Goal: Navigation & Orientation: Understand site structure

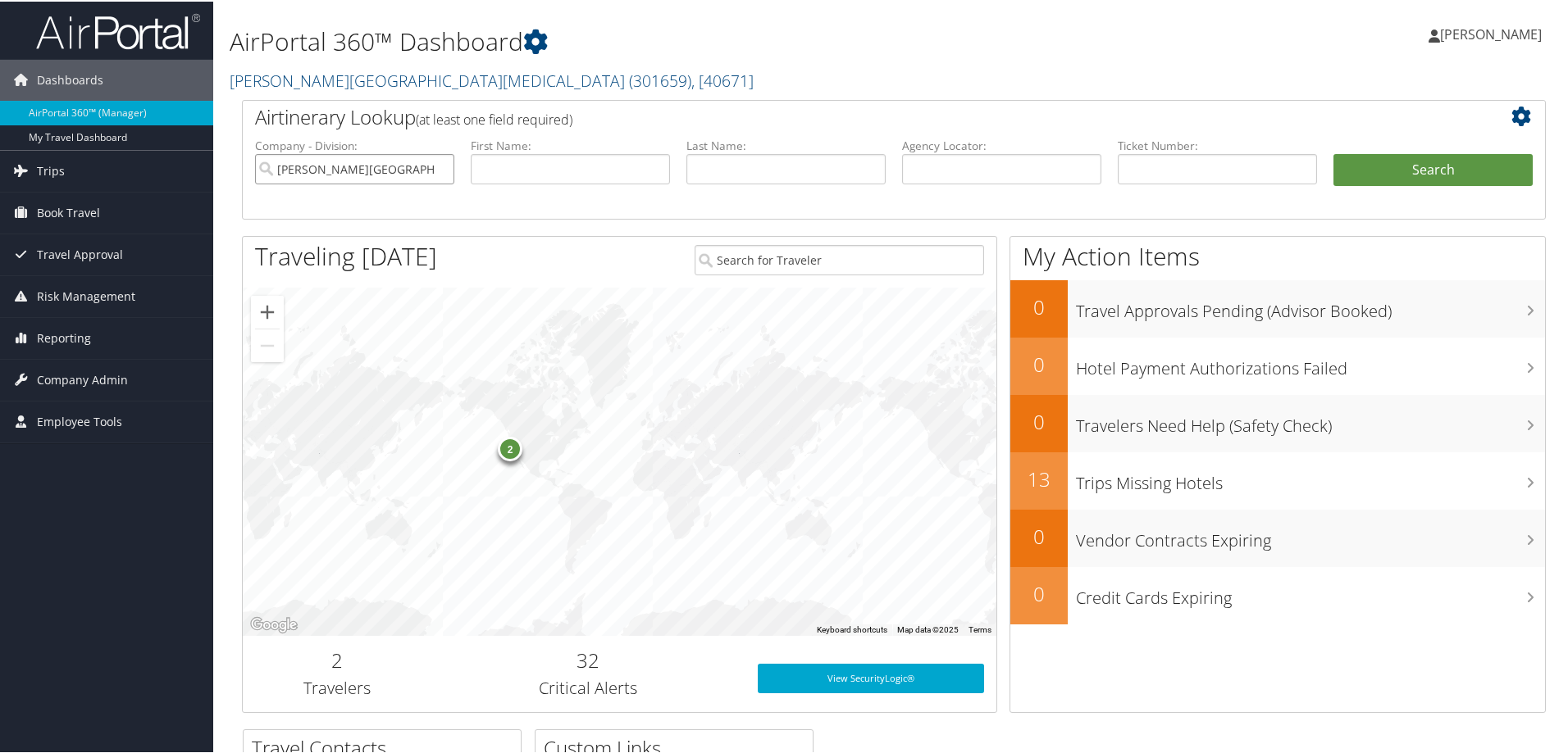
click at [359, 173] on input "[PERSON_NAME][GEOGRAPHIC_DATA][MEDICAL_DATA]" at bounding box center [355, 168] width 200 height 30
click at [264, 169] on input "search" at bounding box center [355, 168] width 200 height 30
click at [834, 52] on h1 "AirPortal 360™ Dashboard" at bounding box center [673, 40] width 886 height 35
click at [88, 135] on link "My Travel Dashboard" at bounding box center [106, 136] width 213 height 25
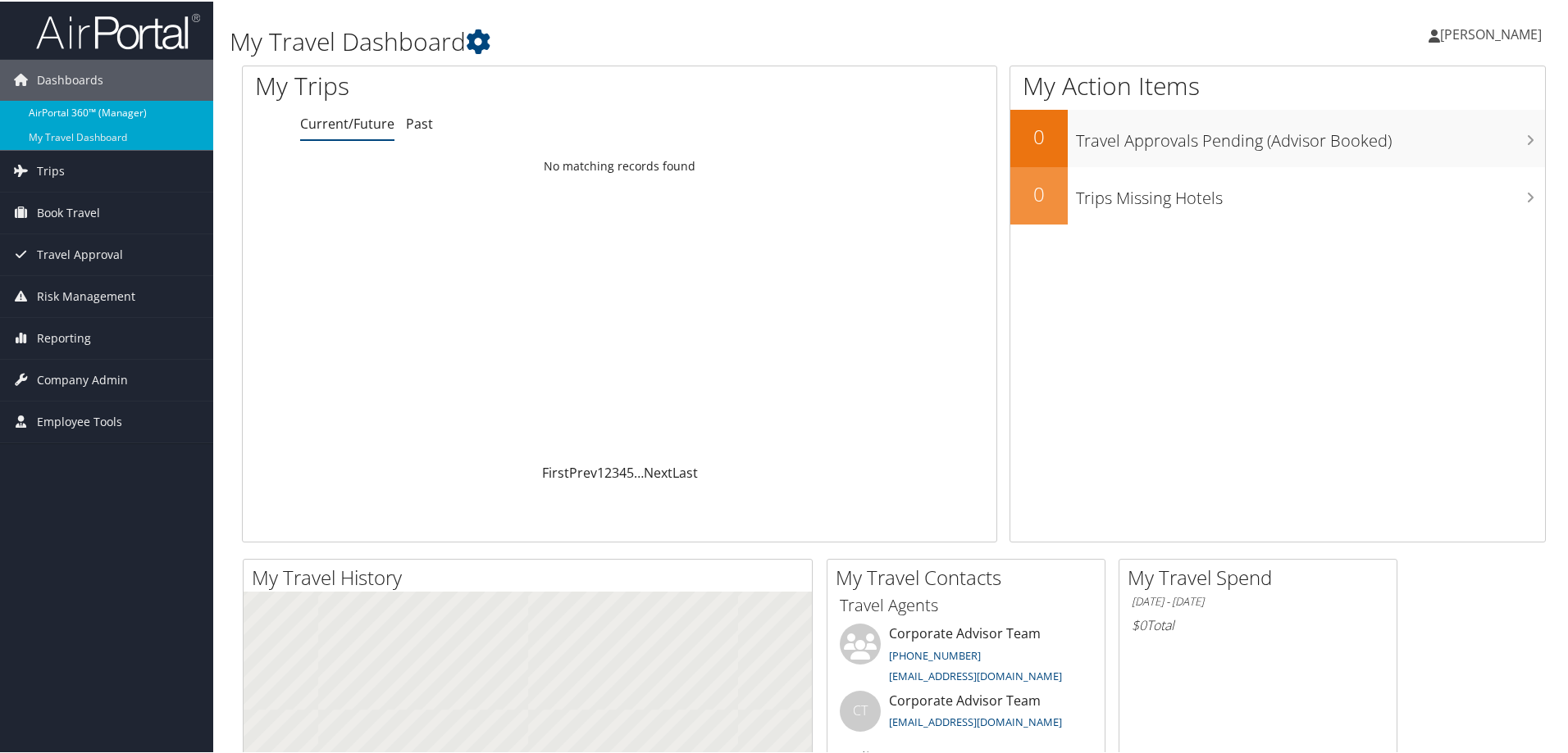
click at [50, 117] on link "AirPortal 360™ (Manager)" at bounding box center [106, 111] width 213 height 25
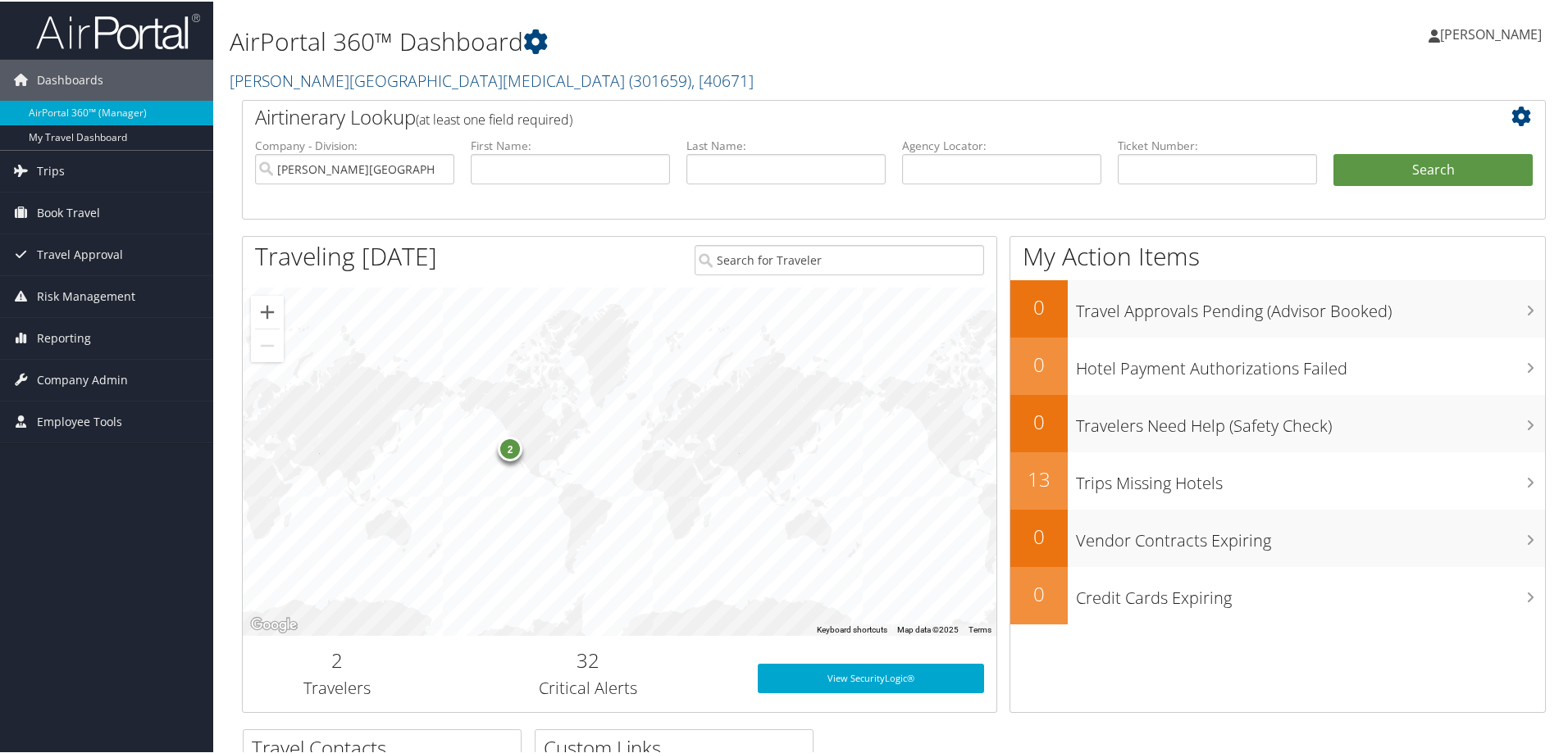
click at [1520, 113] on icon at bounding box center [1525, 115] width 28 height 20
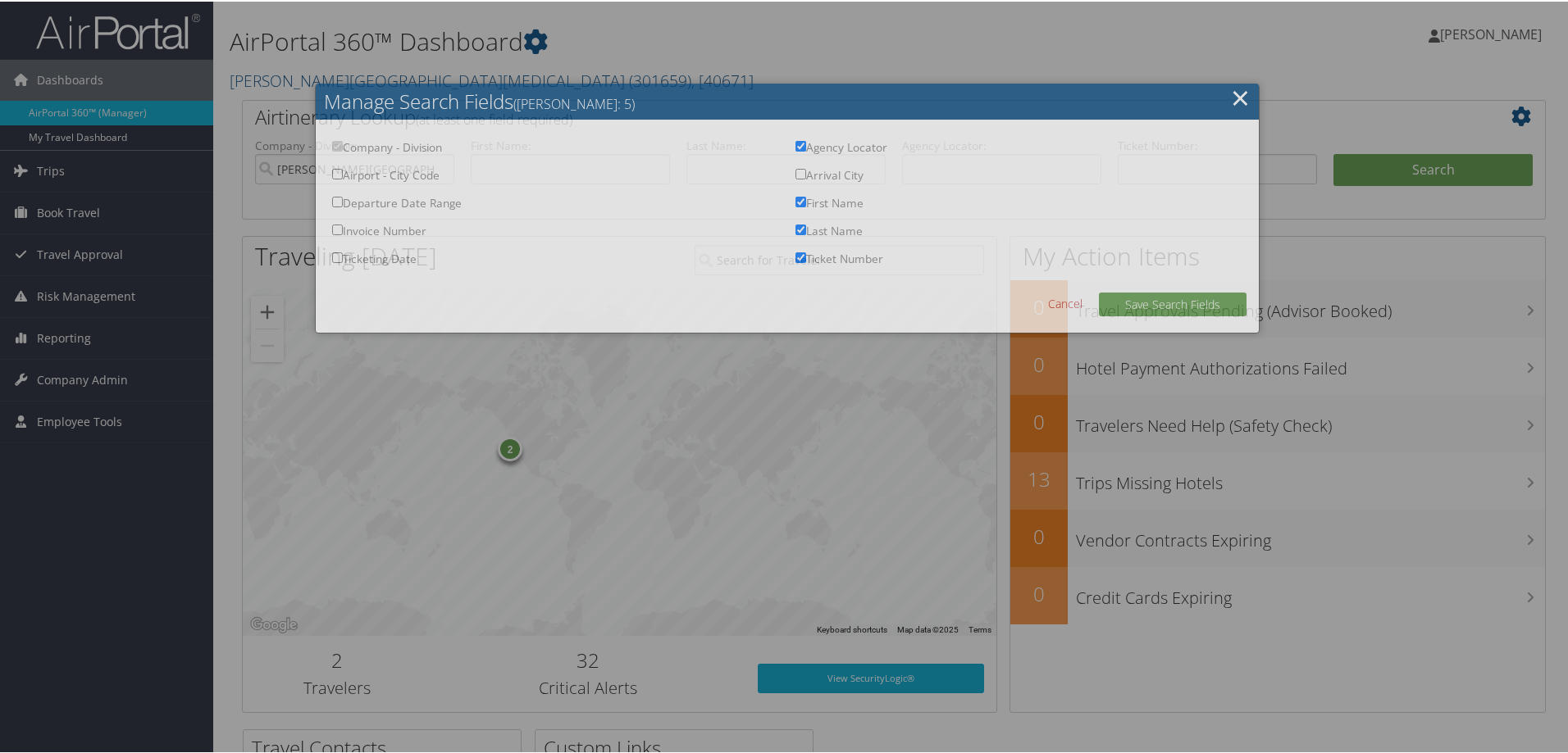
checkbox input "true"
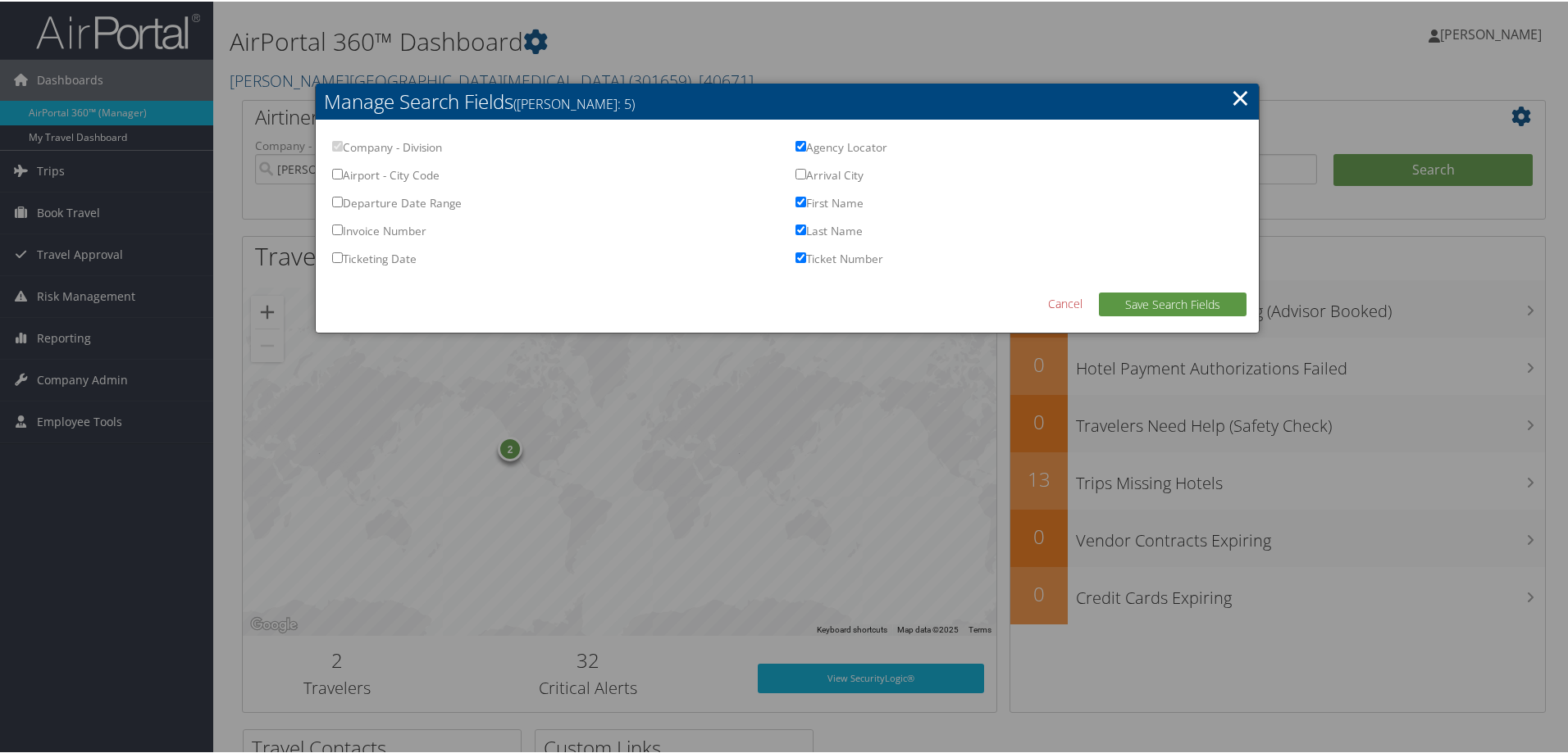
click at [1050, 307] on link "Cancel" at bounding box center [1065, 301] width 35 height 17
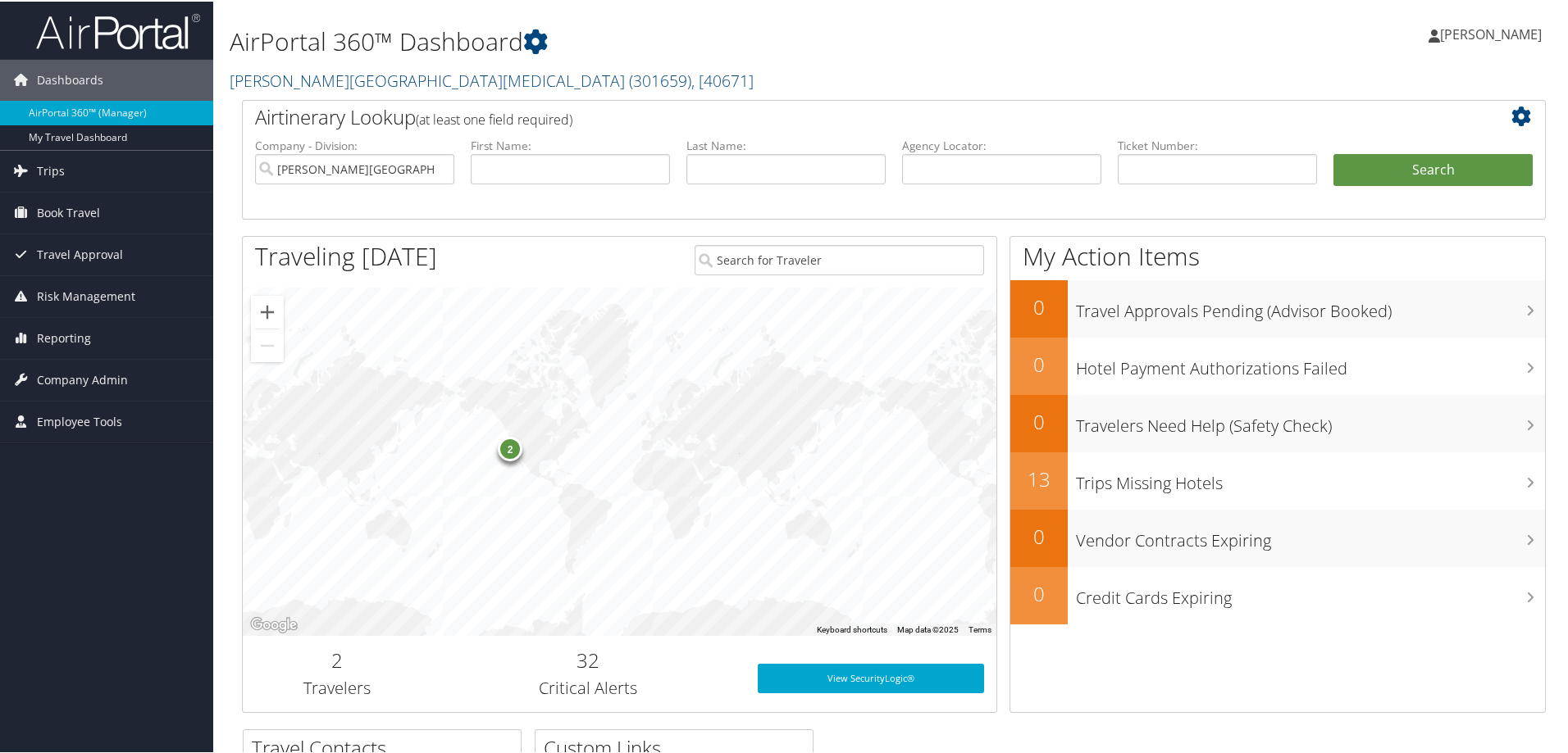
click at [1022, 28] on h1 "AirPortal 360™ Dashboard" at bounding box center [673, 40] width 886 height 35
click at [507, 448] on div "2" at bounding box center [510, 448] width 25 height 25
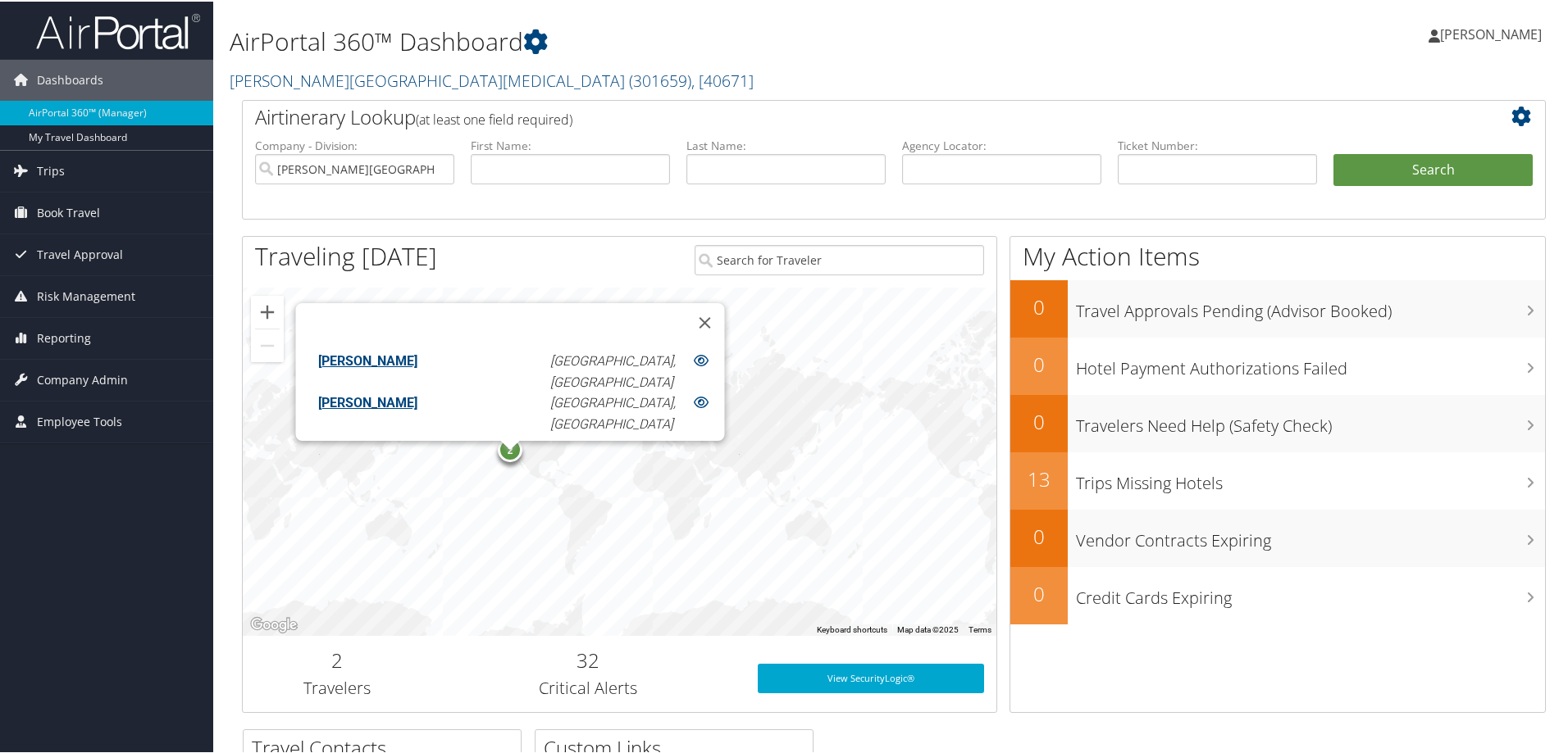
click at [674, 536] on div "2 AURORA TIARE TEKURIO San Francisco, CA RANDALL K MCCLURE San Francisco, CA" at bounding box center [619, 460] width 753 height 348
click at [685, 313] on button "Close" at bounding box center [704, 322] width 39 height 39
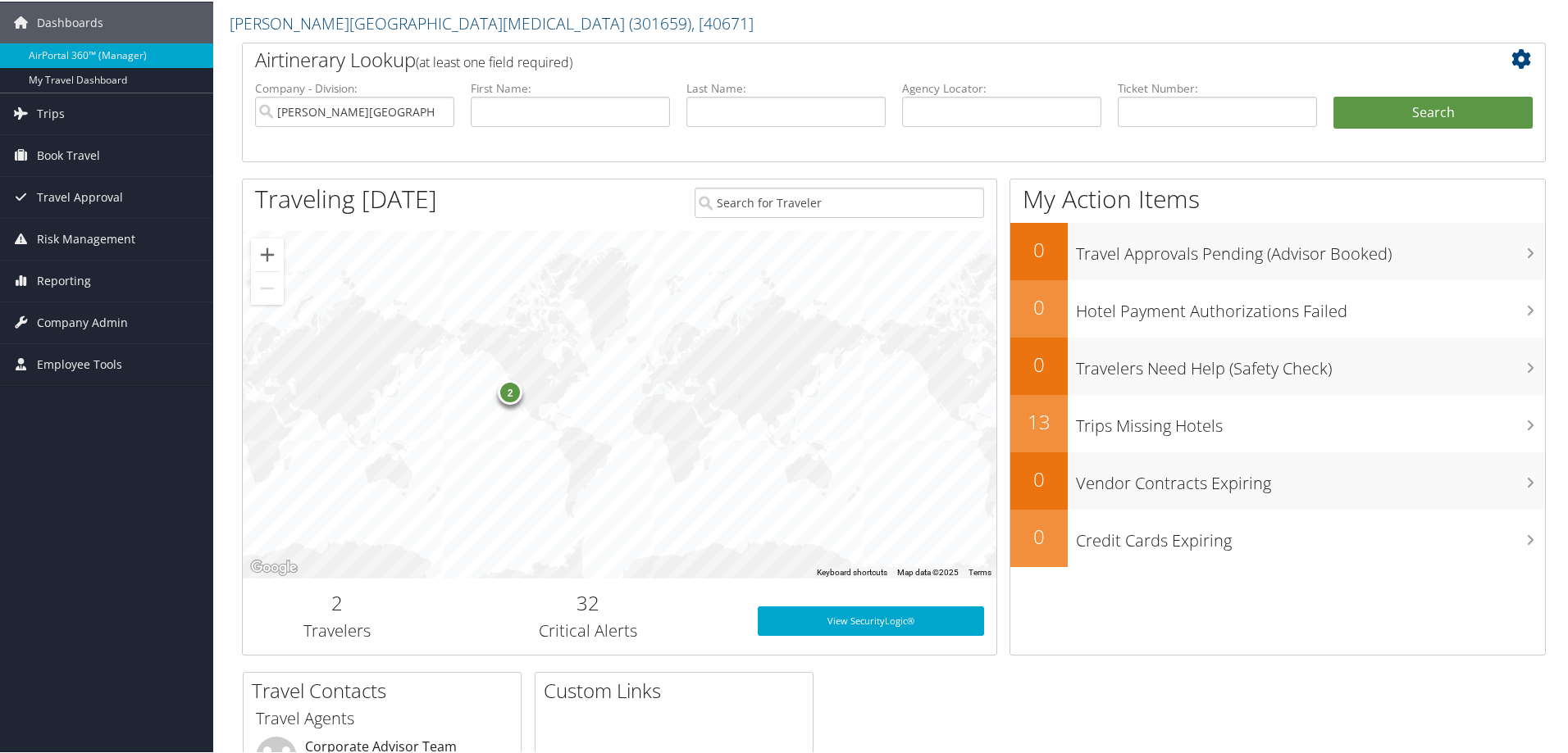
scroll to position [82, 0]
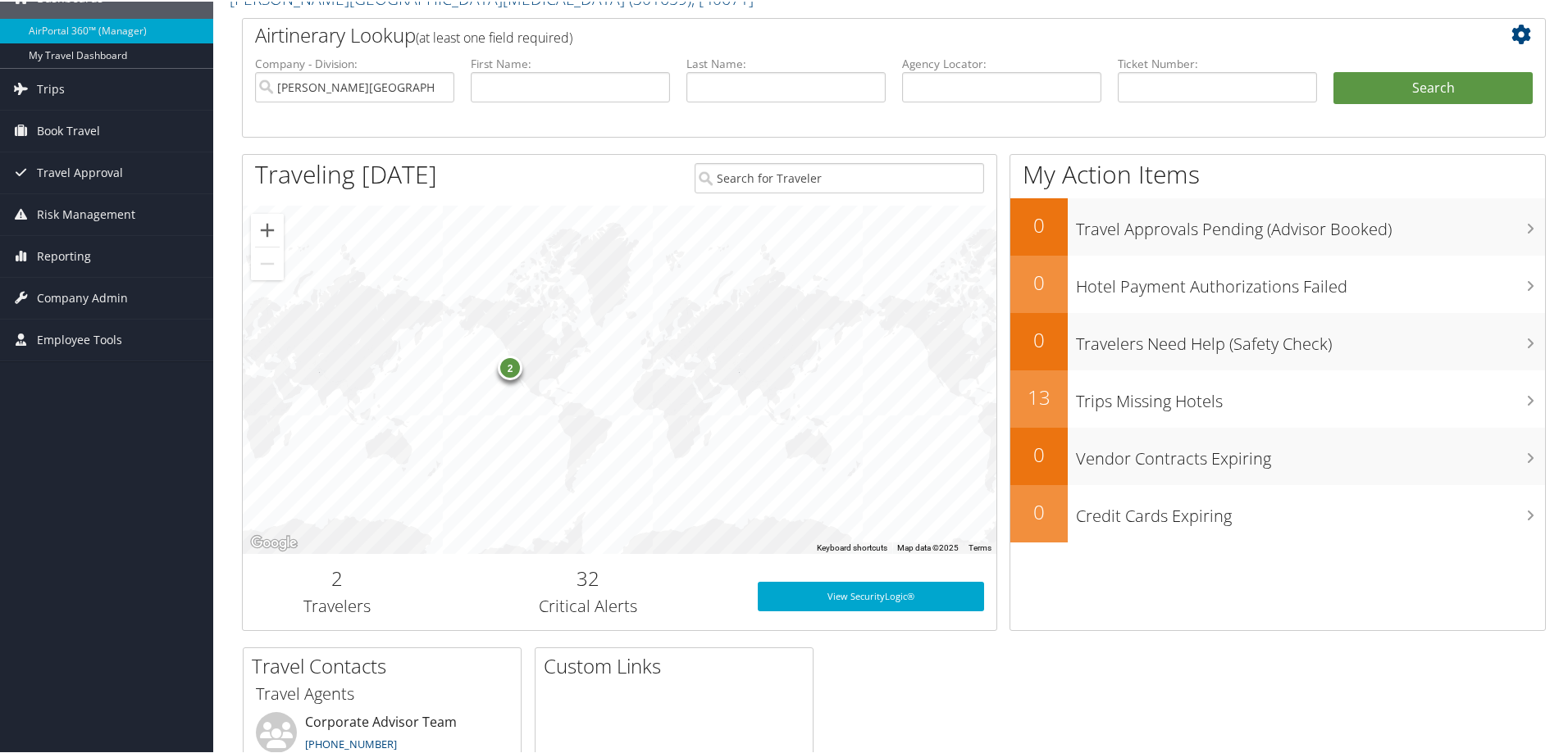
click at [559, 580] on h2 "32" at bounding box center [588, 577] width 290 height 28
click at [122, 213] on span "Risk Management" at bounding box center [86, 213] width 98 height 41
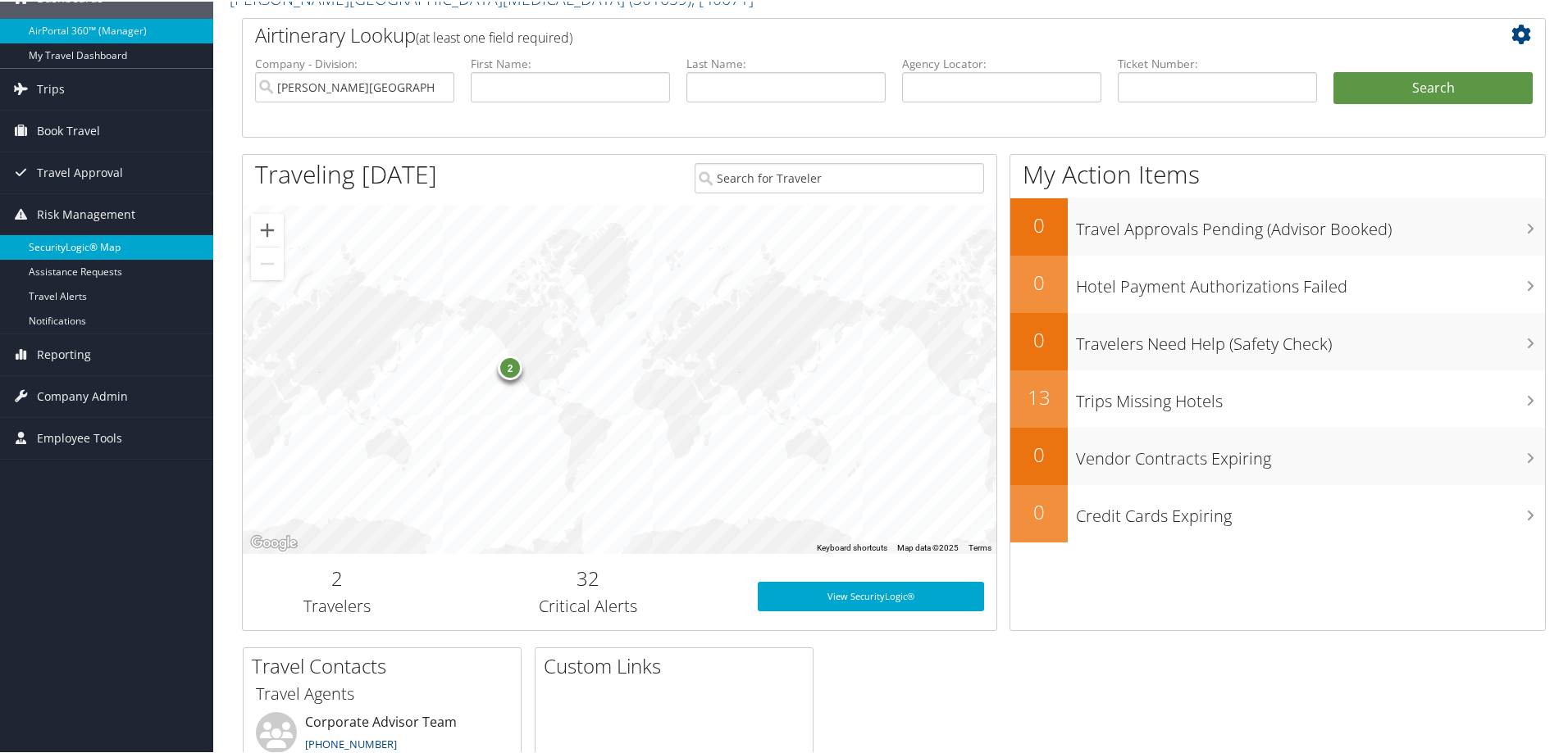
click at [116, 243] on link "SecurityLogic® Map" at bounding box center [106, 246] width 213 height 25
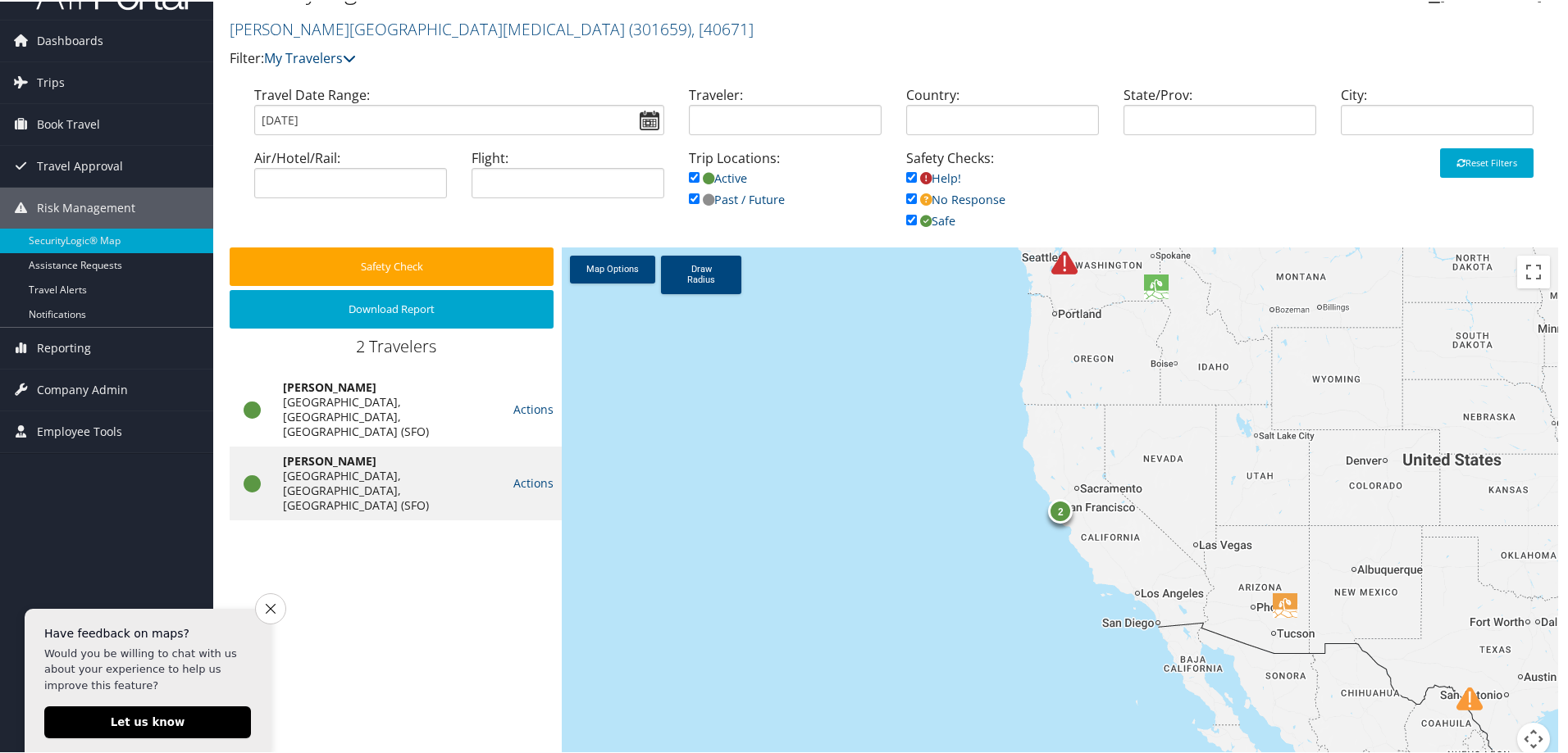
scroll to position [60, 0]
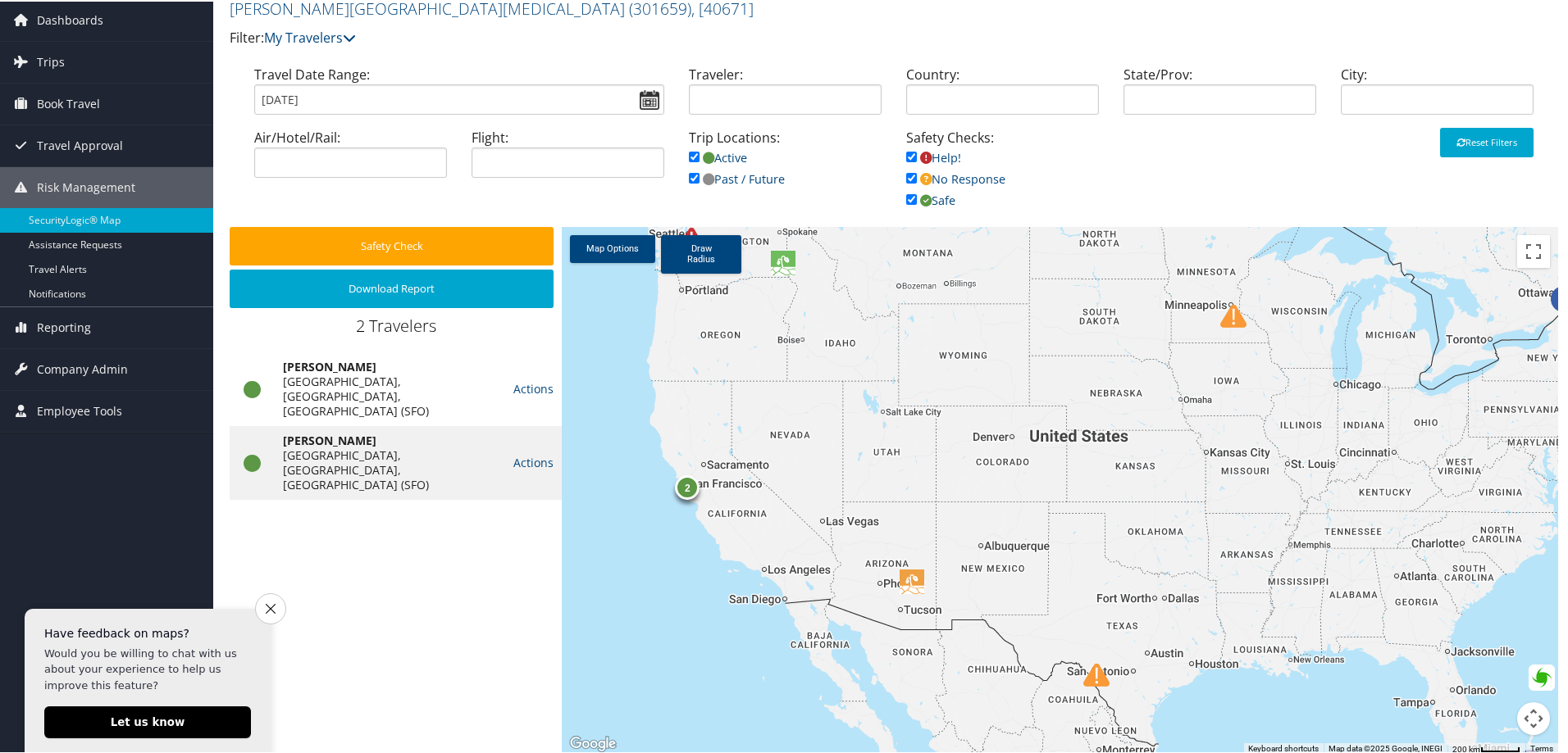
drag, startPoint x: 1312, startPoint y: 405, endPoint x: 932, endPoint y: 405, distance: 380.0
click at [932, 405] on div "2" at bounding box center [1060, 489] width 997 height 528
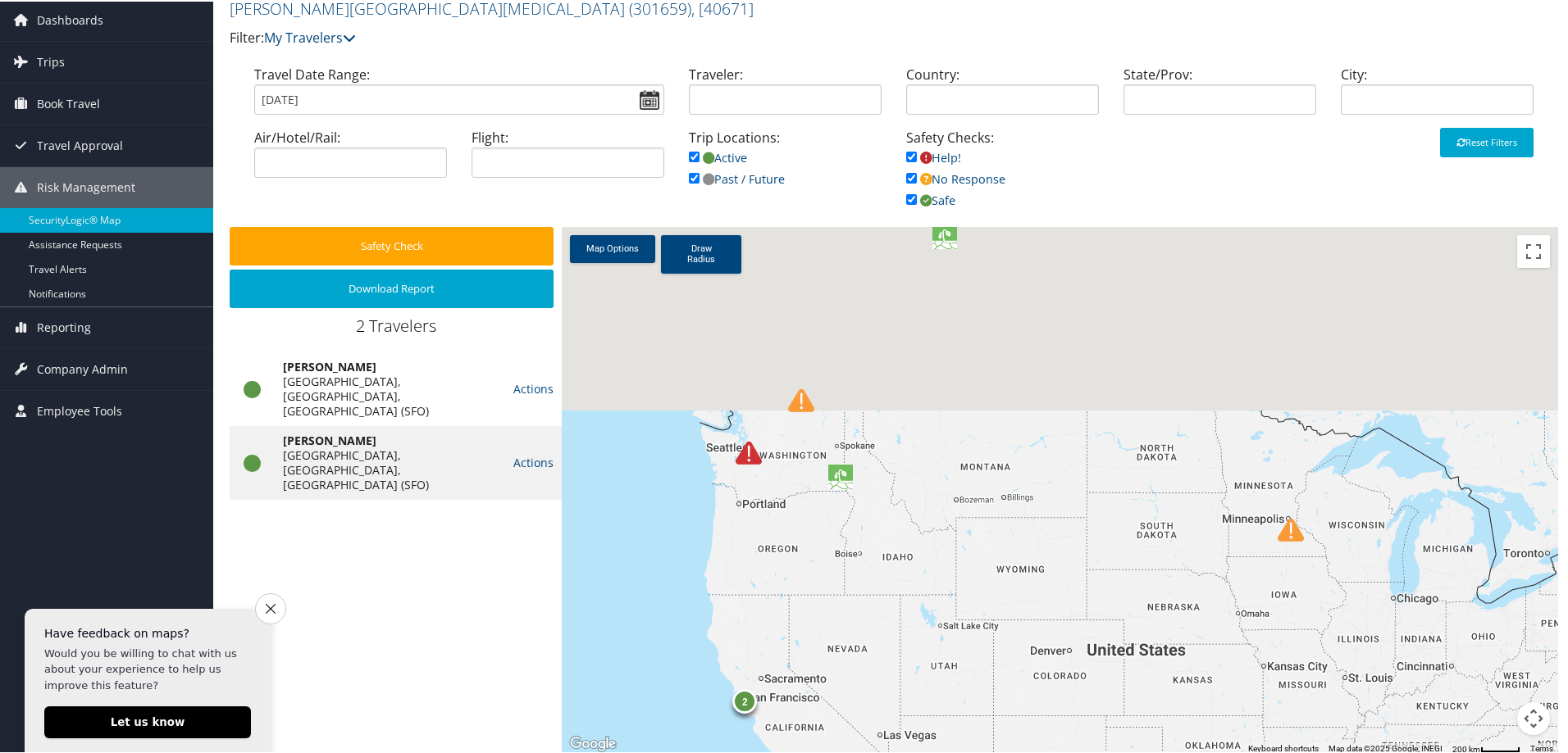
drag, startPoint x: 829, startPoint y: 356, endPoint x: 787, endPoint y: 526, distance: 175.1
click at [886, 571] on div "2" at bounding box center [1060, 489] width 997 height 528
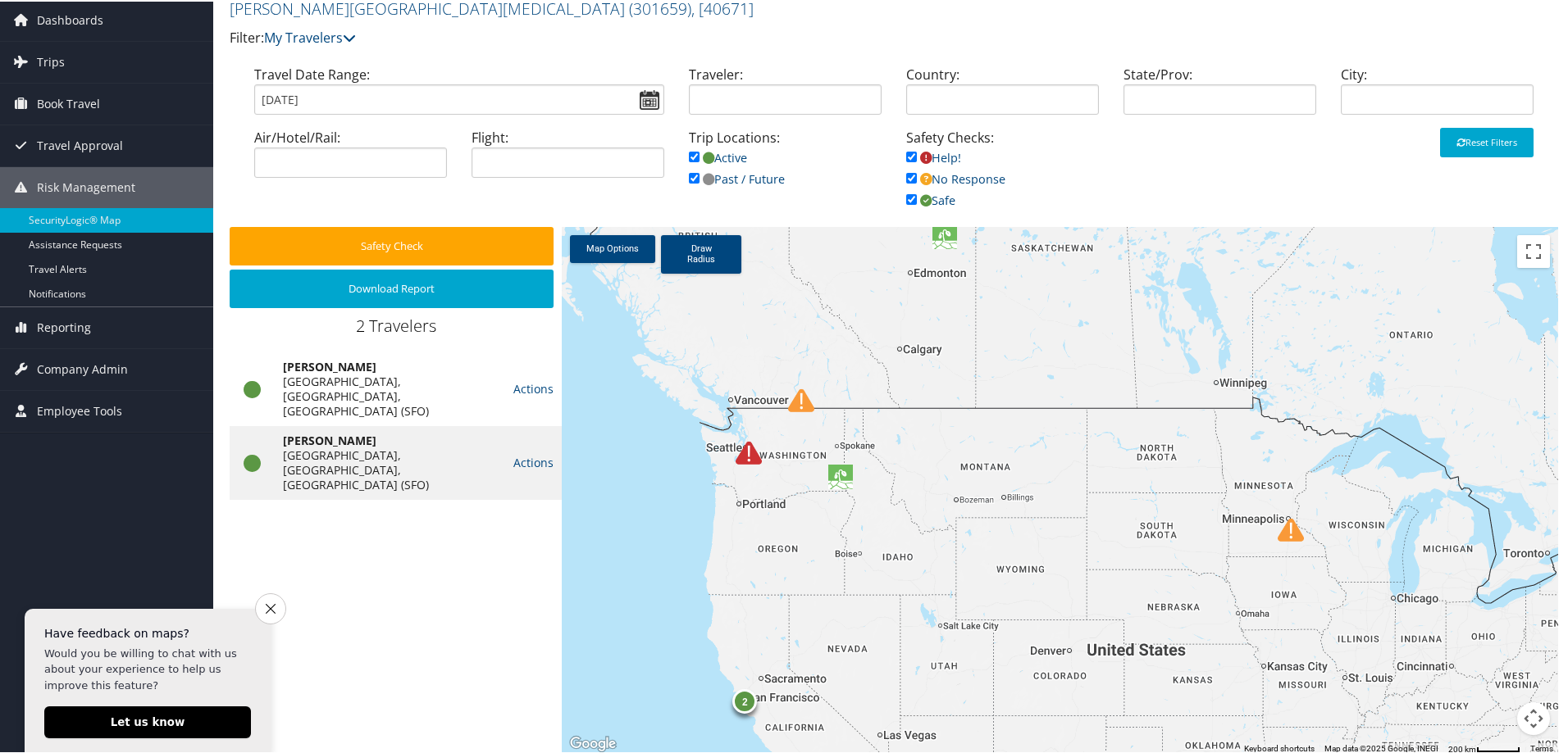
click at [750, 448] on img at bounding box center [748, 451] width 26 height 26
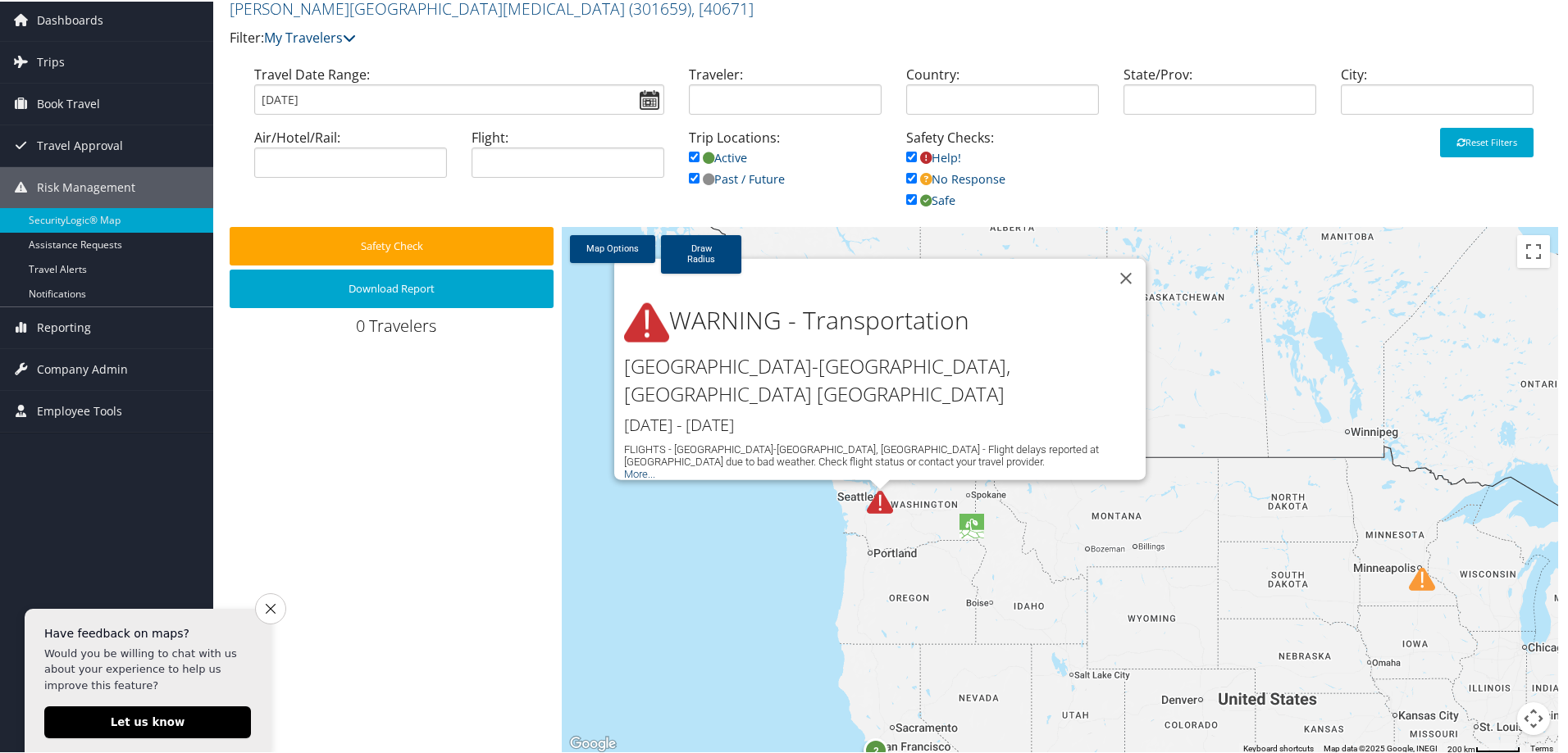
click at [631, 466] on link "More..." at bounding box center [639, 472] width 31 height 12
click at [1122, 292] on button "Close" at bounding box center [1126, 277] width 39 height 39
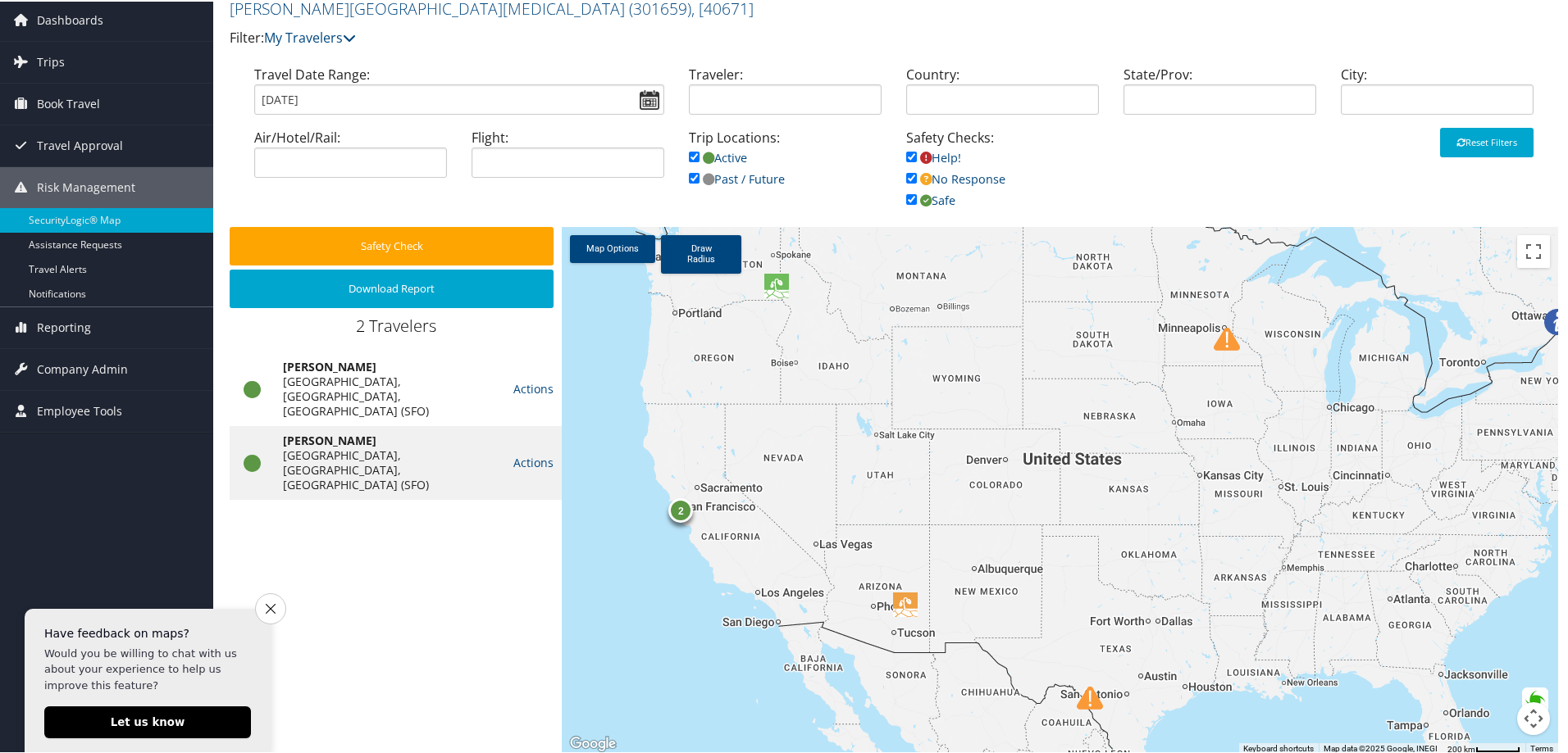
drag, startPoint x: 1202, startPoint y: 635, endPoint x: 934, endPoint y: 378, distance: 371.3
click at [934, 378] on div "2" at bounding box center [1060, 489] width 997 height 528
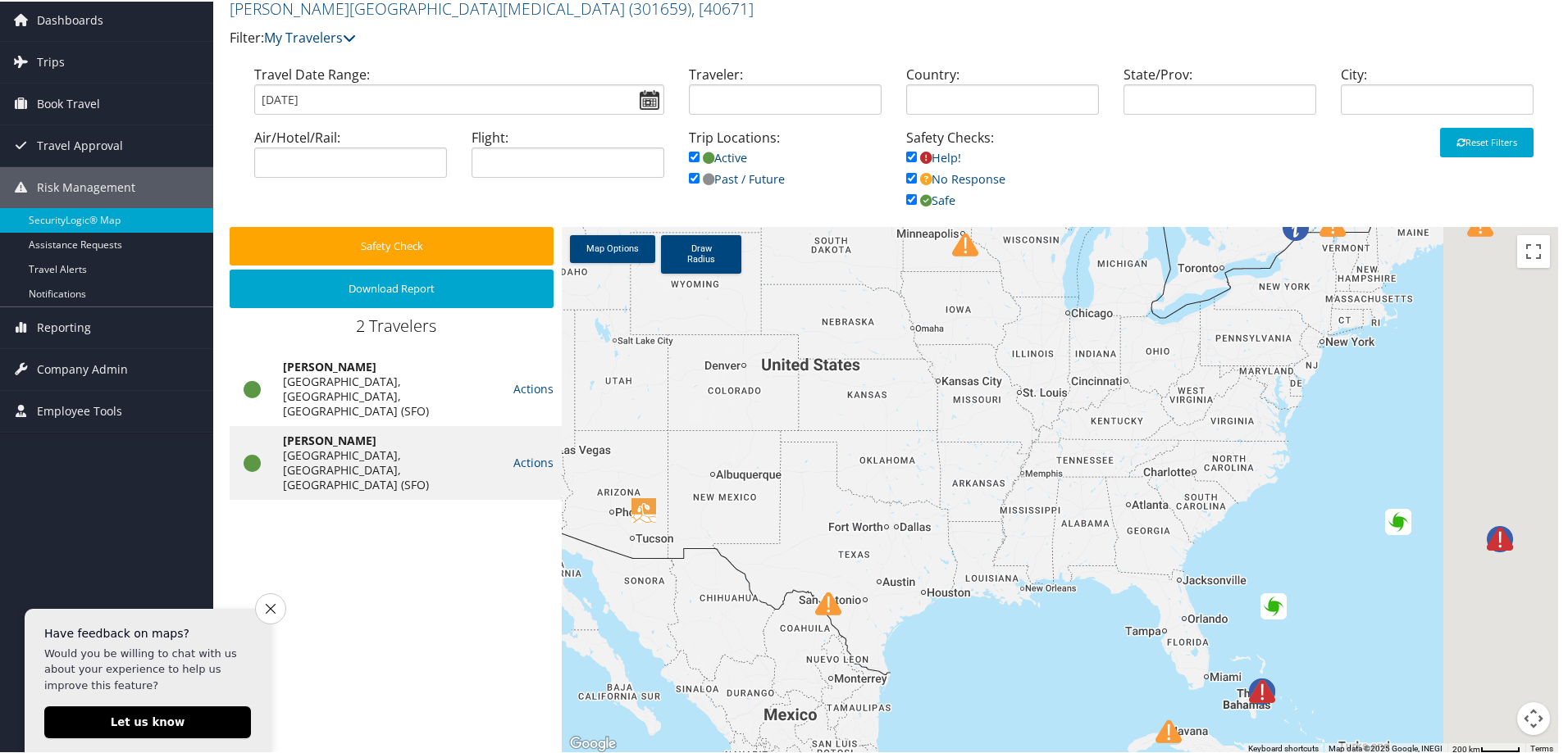
drag, startPoint x: 1350, startPoint y: 512, endPoint x: 1199, endPoint y: 463, distance: 158.8
click at [1199, 463] on div "2" at bounding box center [1060, 489] width 997 height 528
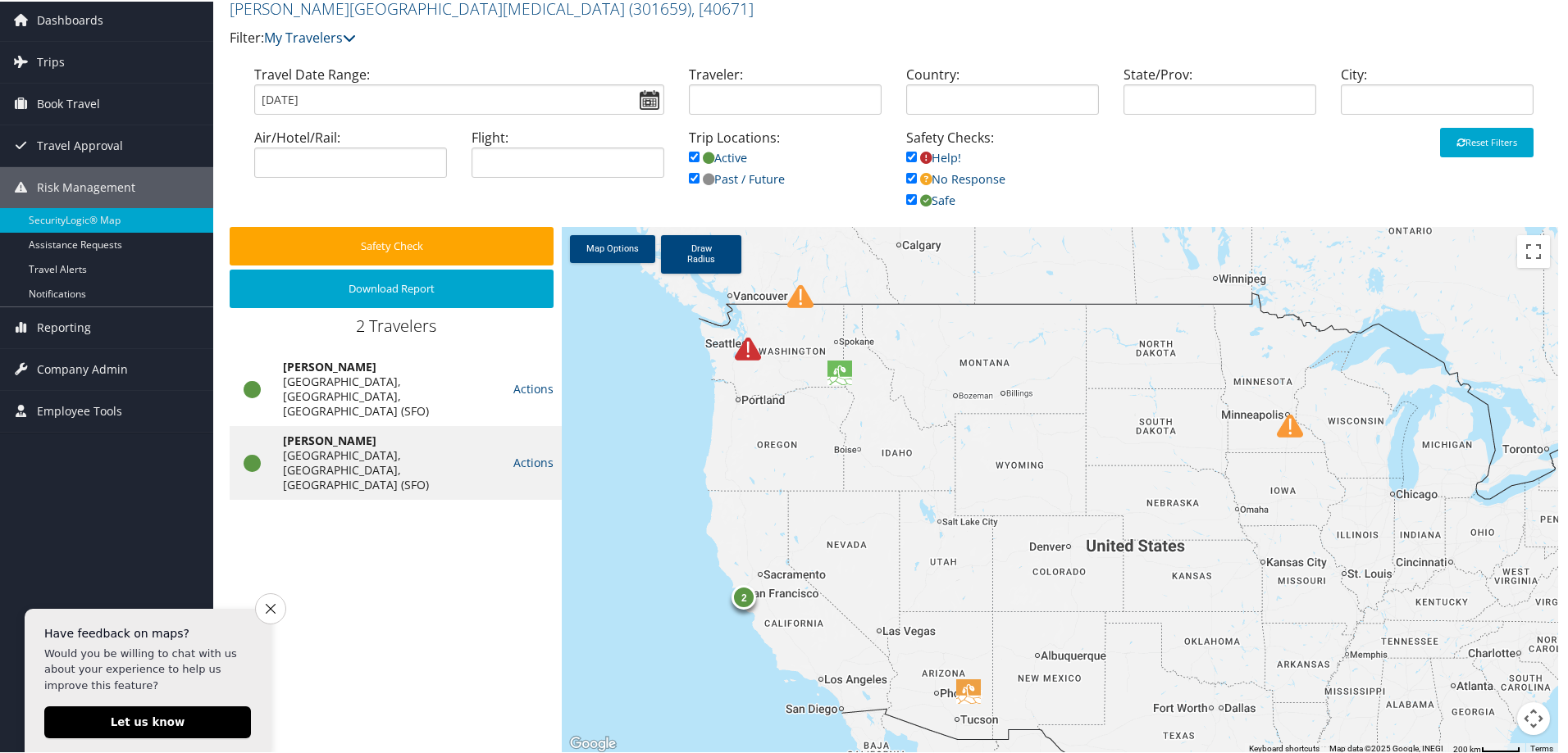
drag, startPoint x: 731, startPoint y: 502, endPoint x: 1154, endPoint y: 707, distance: 470.1
click at [1154, 707] on div "2" at bounding box center [1060, 489] width 997 height 528
click at [266, 602] on icon "Close survey" at bounding box center [270, 607] width 11 height 11
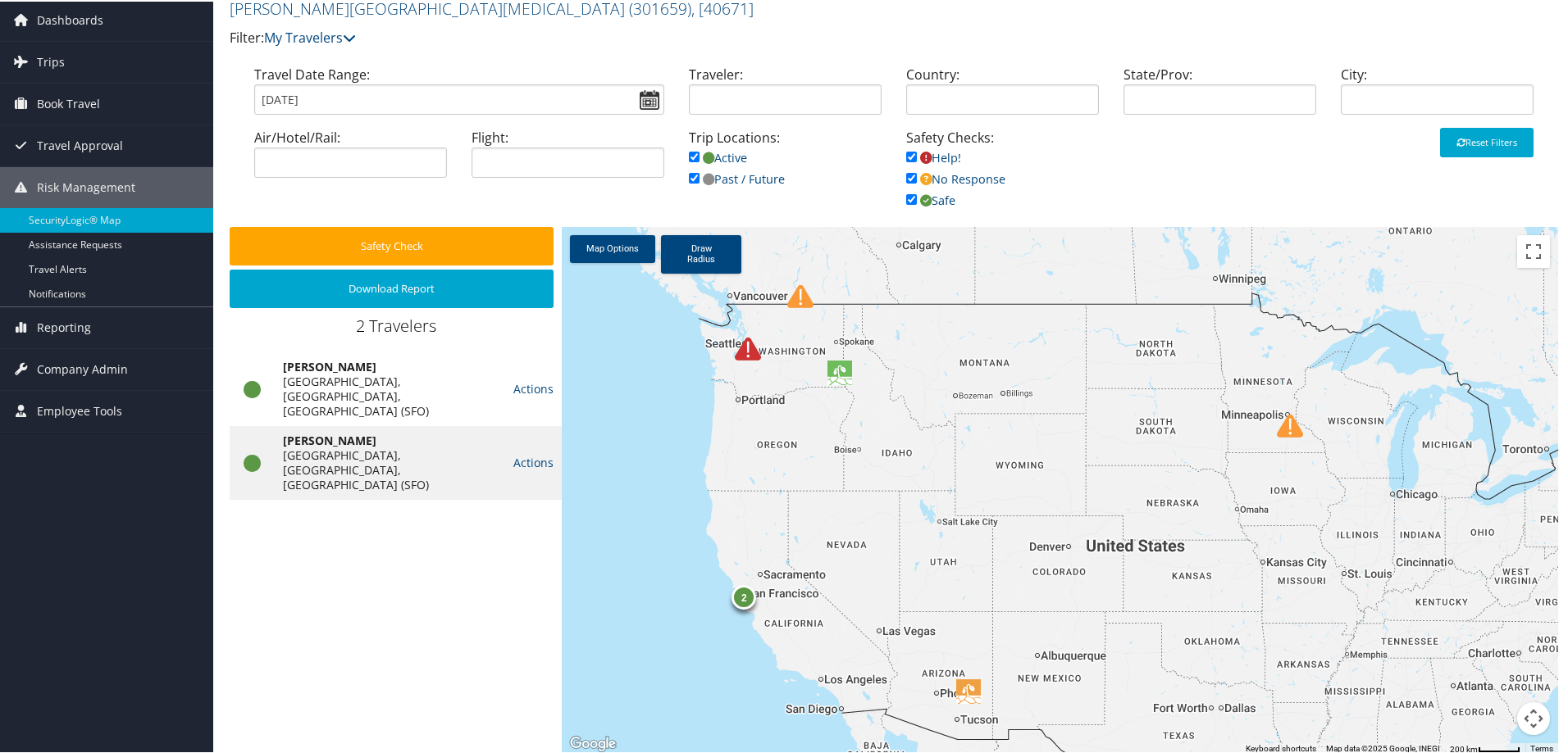
click at [1282, 431] on img at bounding box center [1289, 424] width 26 height 26
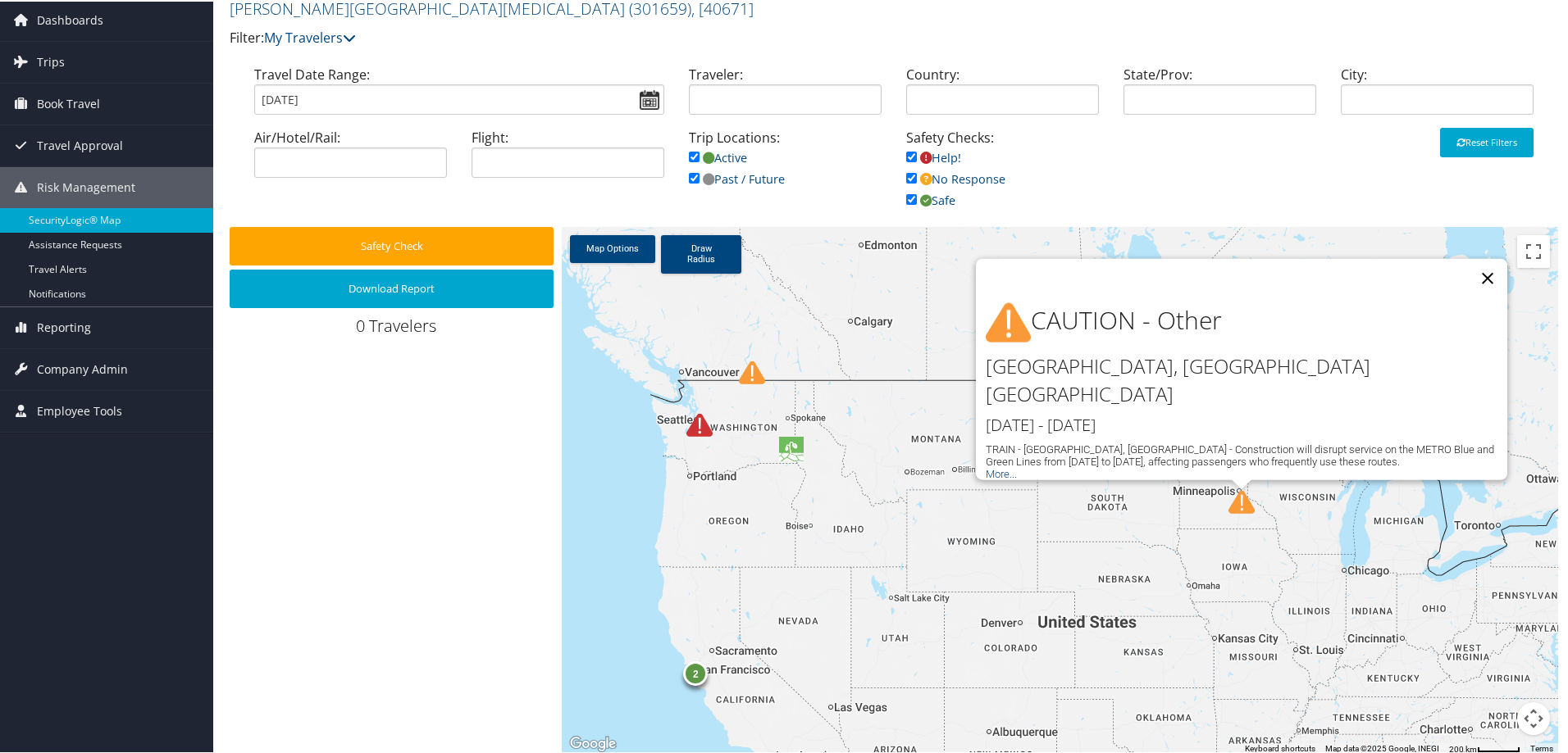
click at [1481, 296] on button "Close" at bounding box center [1488, 277] width 39 height 39
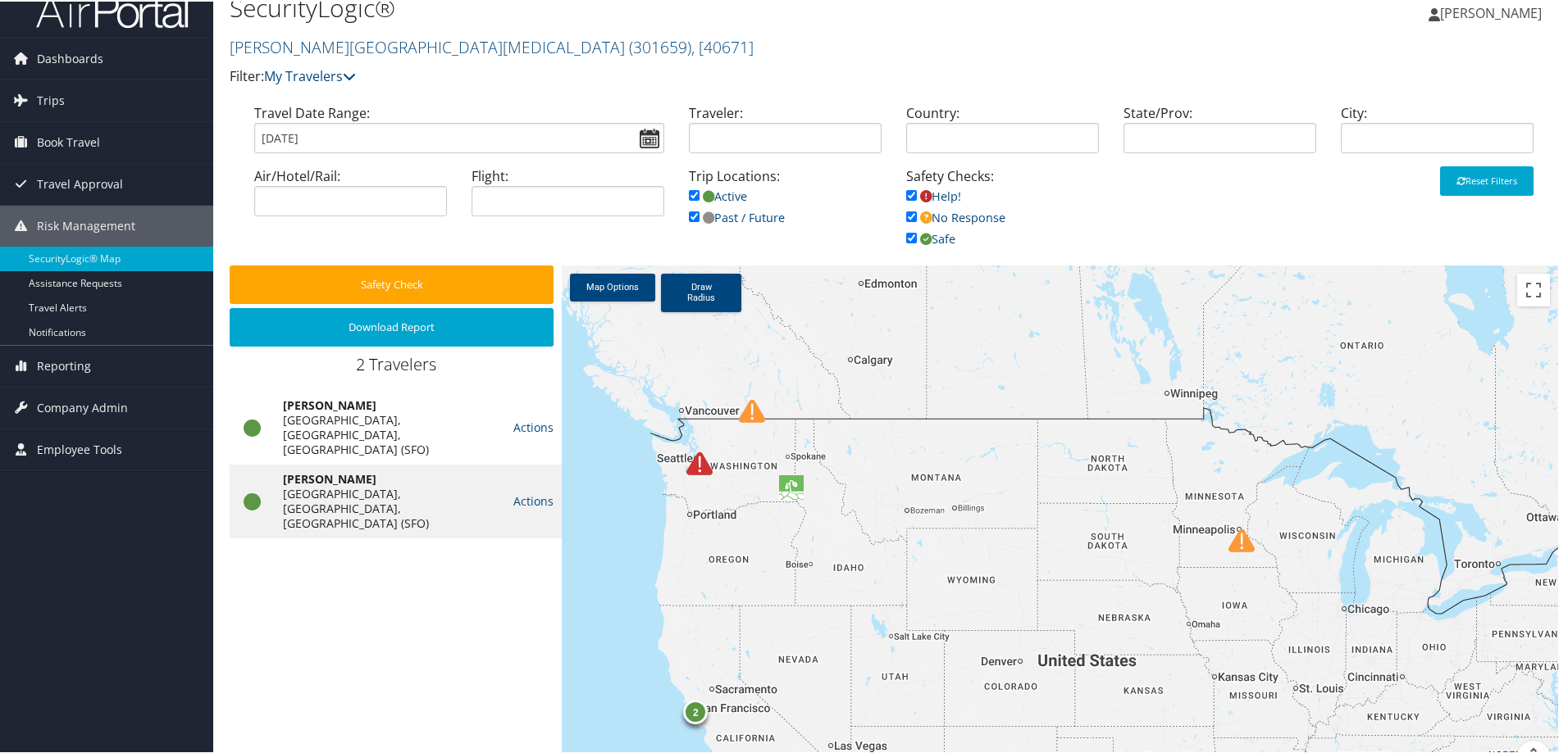
scroll to position [0, 0]
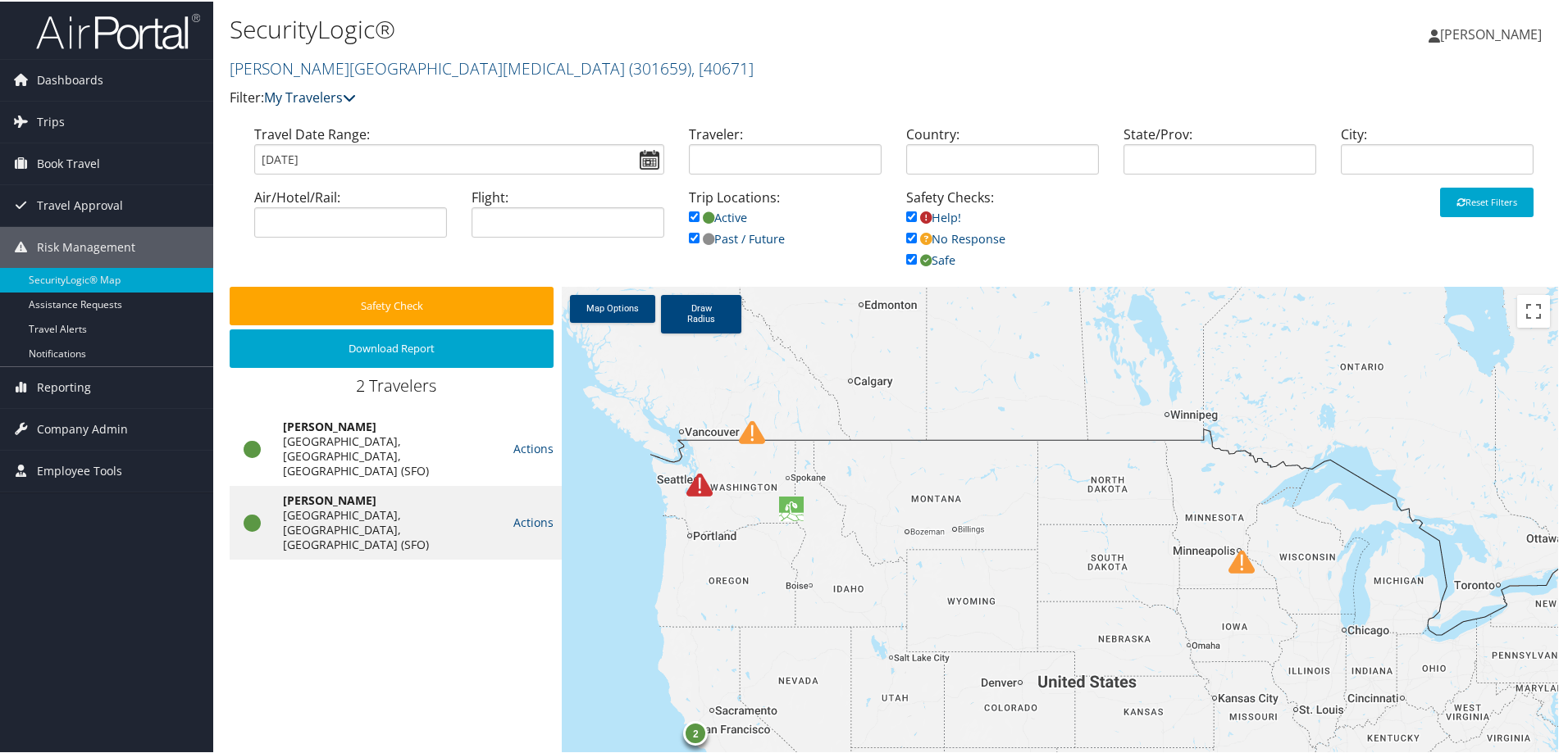
click at [352, 100] on icon at bounding box center [349, 95] width 13 height 13
click at [381, 90] on p "Filter: My Travelers" at bounding box center [673, 97] width 886 height 21
click at [103, 304] on link "Assistance Requests" at bounding box center [106, 304] width 213 height 25
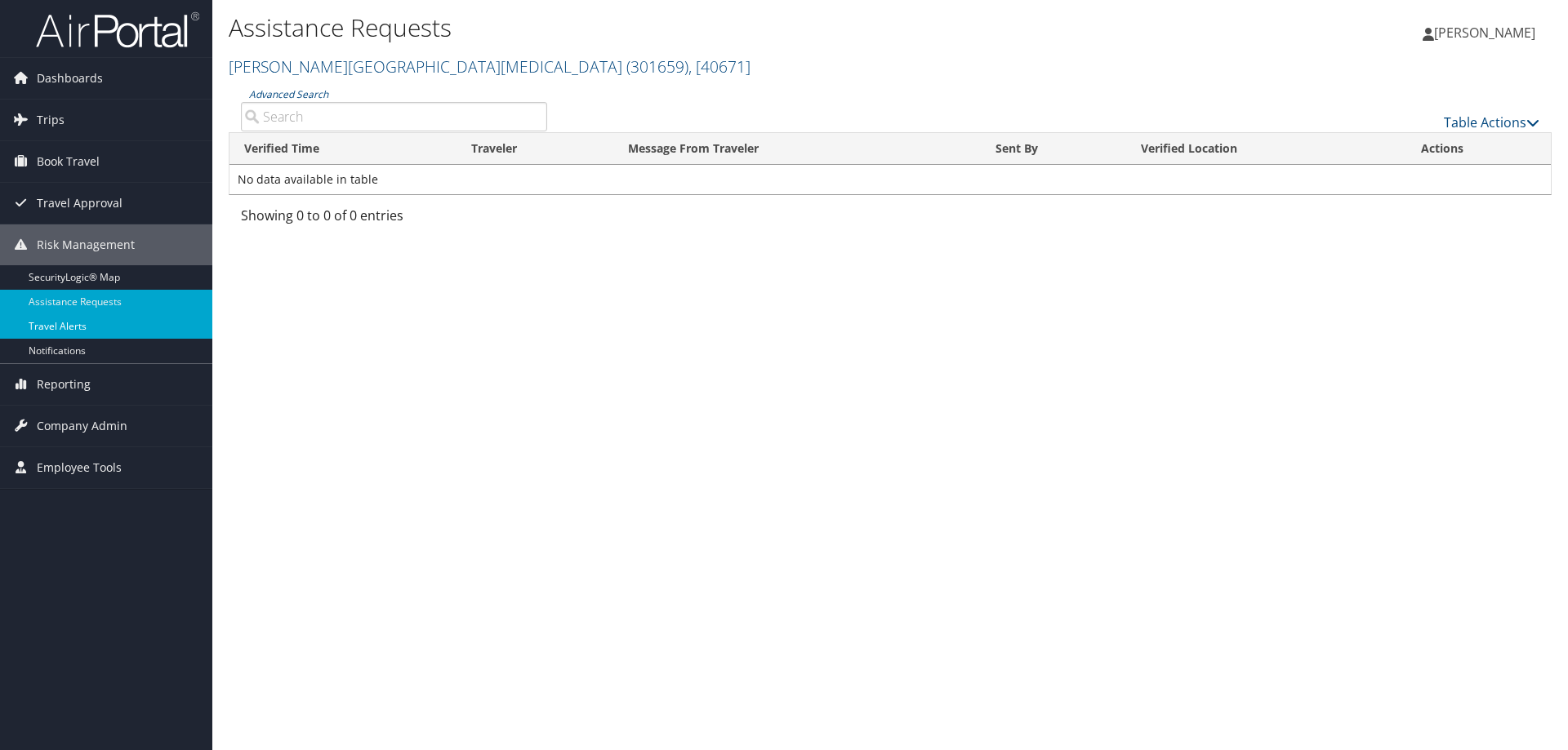
click at [78, 323] on link "Travel Alerts" at bounding box center [106, 327] width 212 height 25
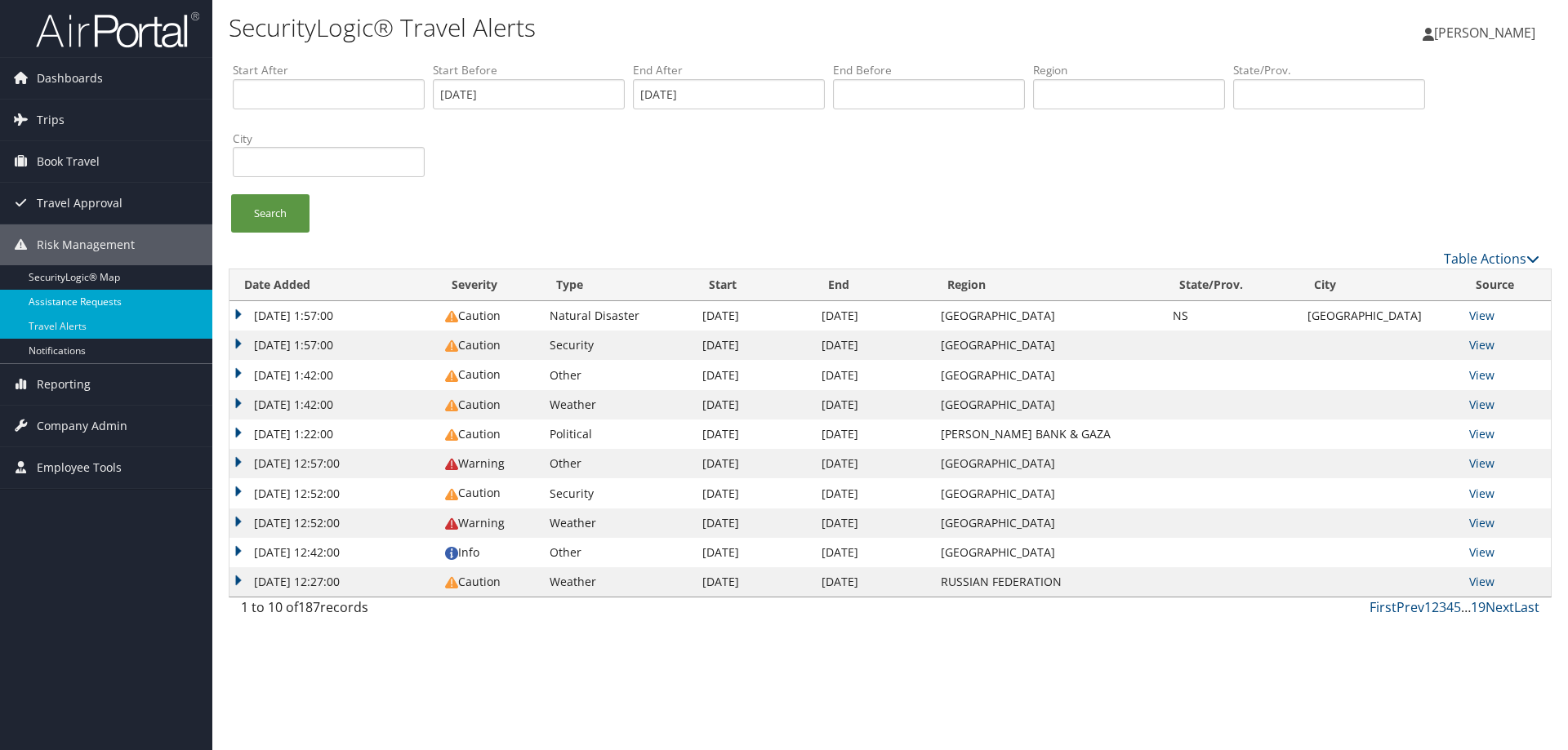
click at [105, 301] on link "Assistance Requests" at bounding box center [106, 303] width 212 height 25
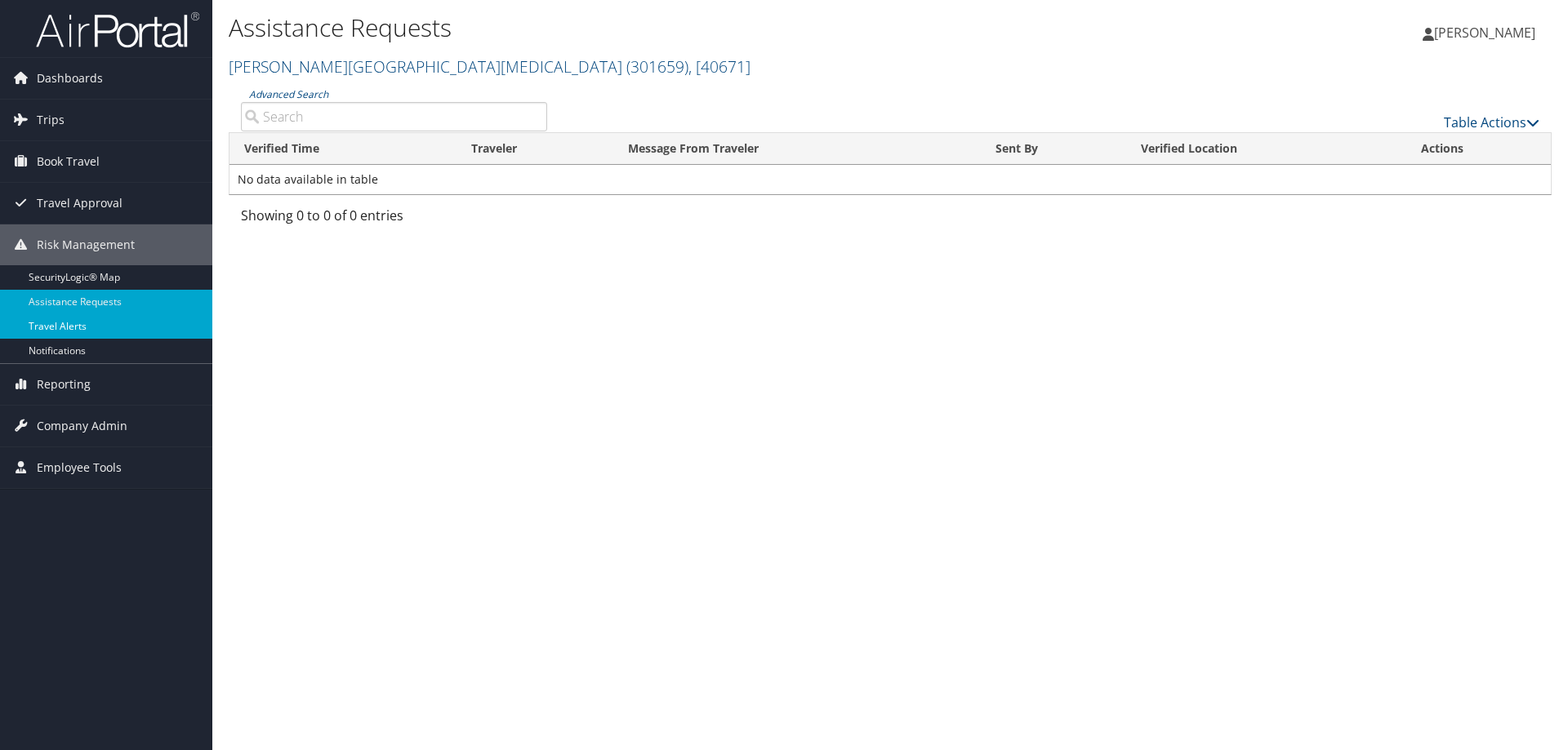
click at [75, 328] on link "Travel Alerts" at bounding box center [106, 327] width 212 height 25
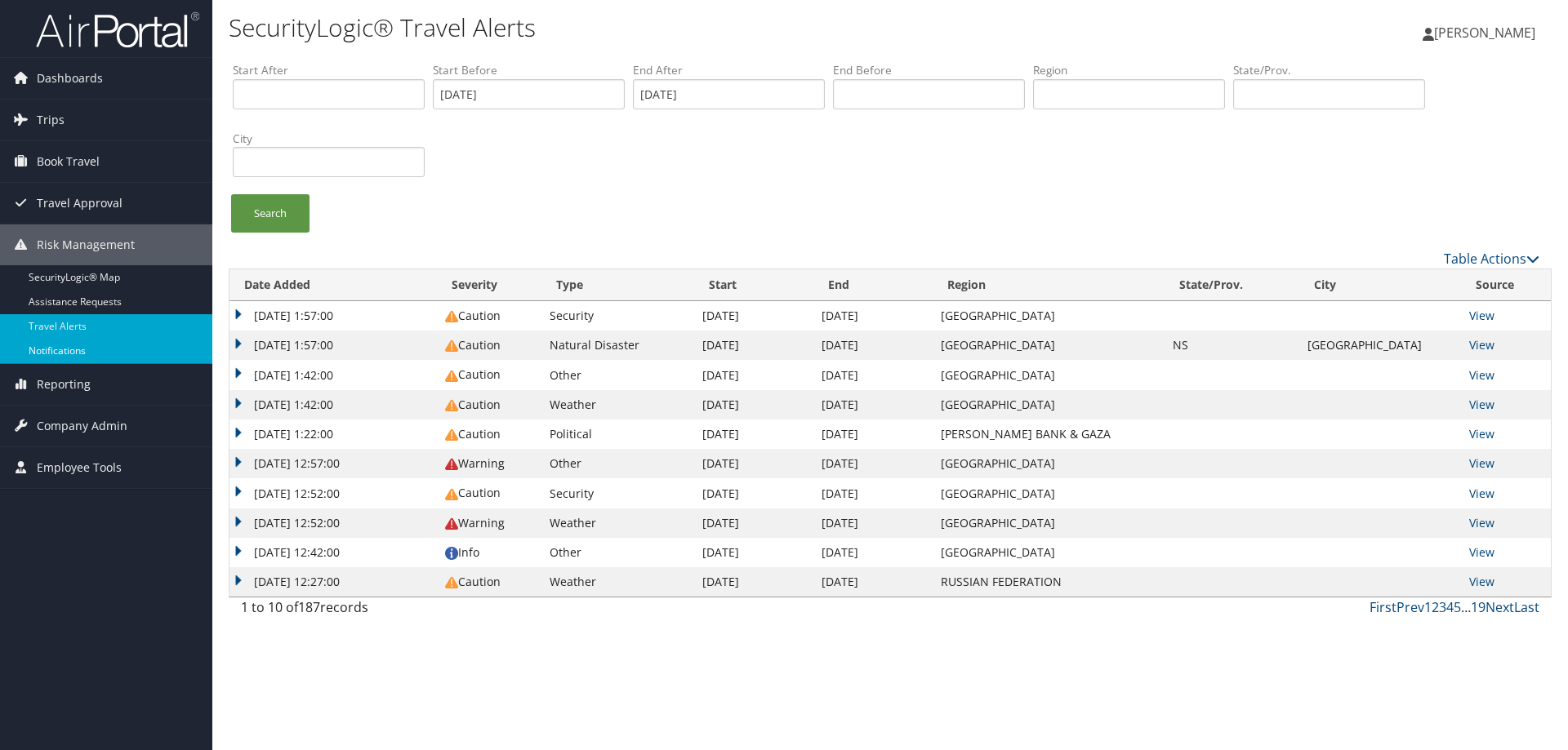
click at [94, 352] on link "Notifications" at bounding box center [106, 351] width 212 height 25
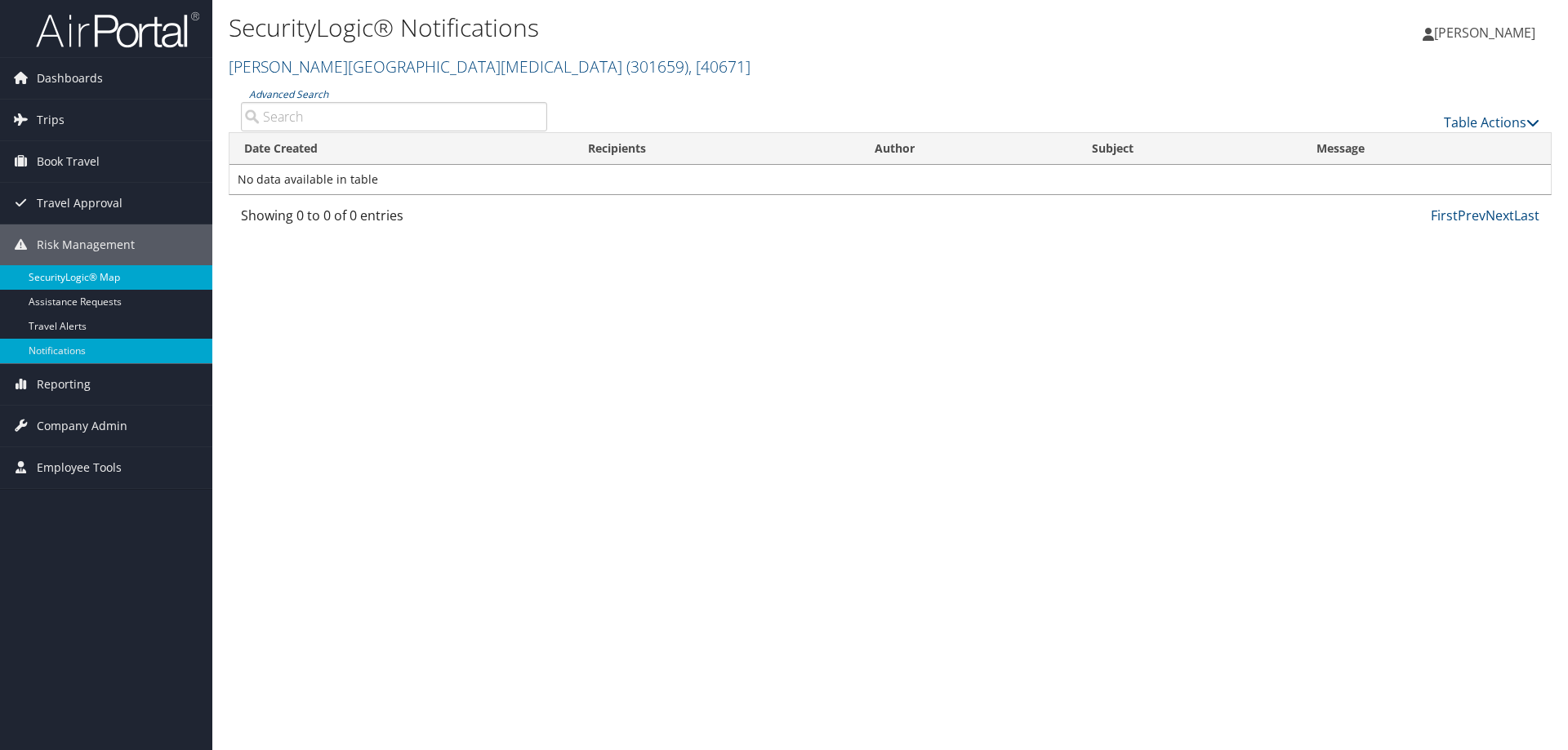
click at [114, 279] on link "SecurityLogic® Map" at bounding box center [106, 278] width 212 height 25
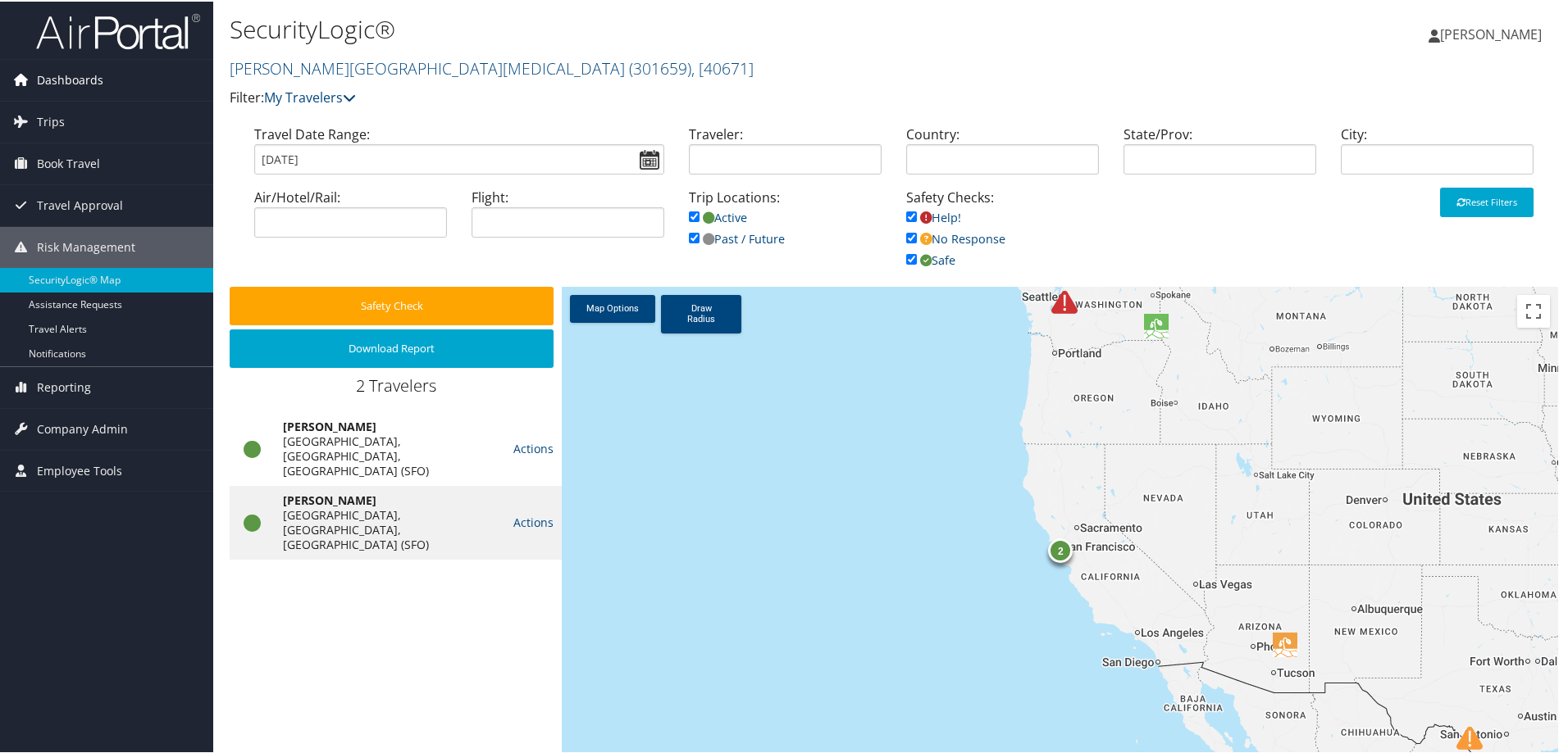
click at [108, 77] on link "Dashboards" at bounding box center [106, 78] width 213 height 41
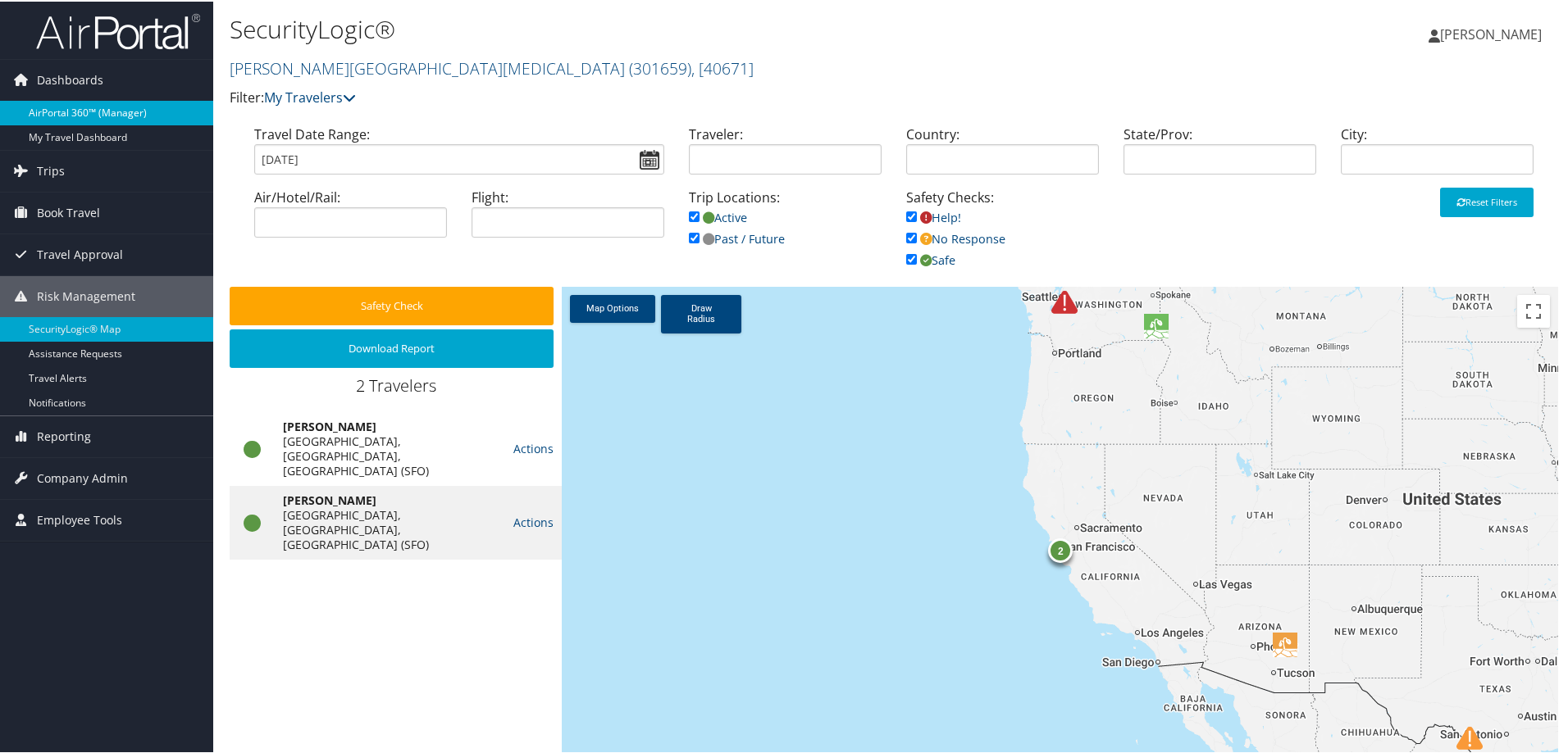
click at [111, 115] on link "AirPortal 360™ (Manager)" at bounding box center [106, 111] width 213 height 25
